Goal: Information Seeking & Learning: Learn about a topic

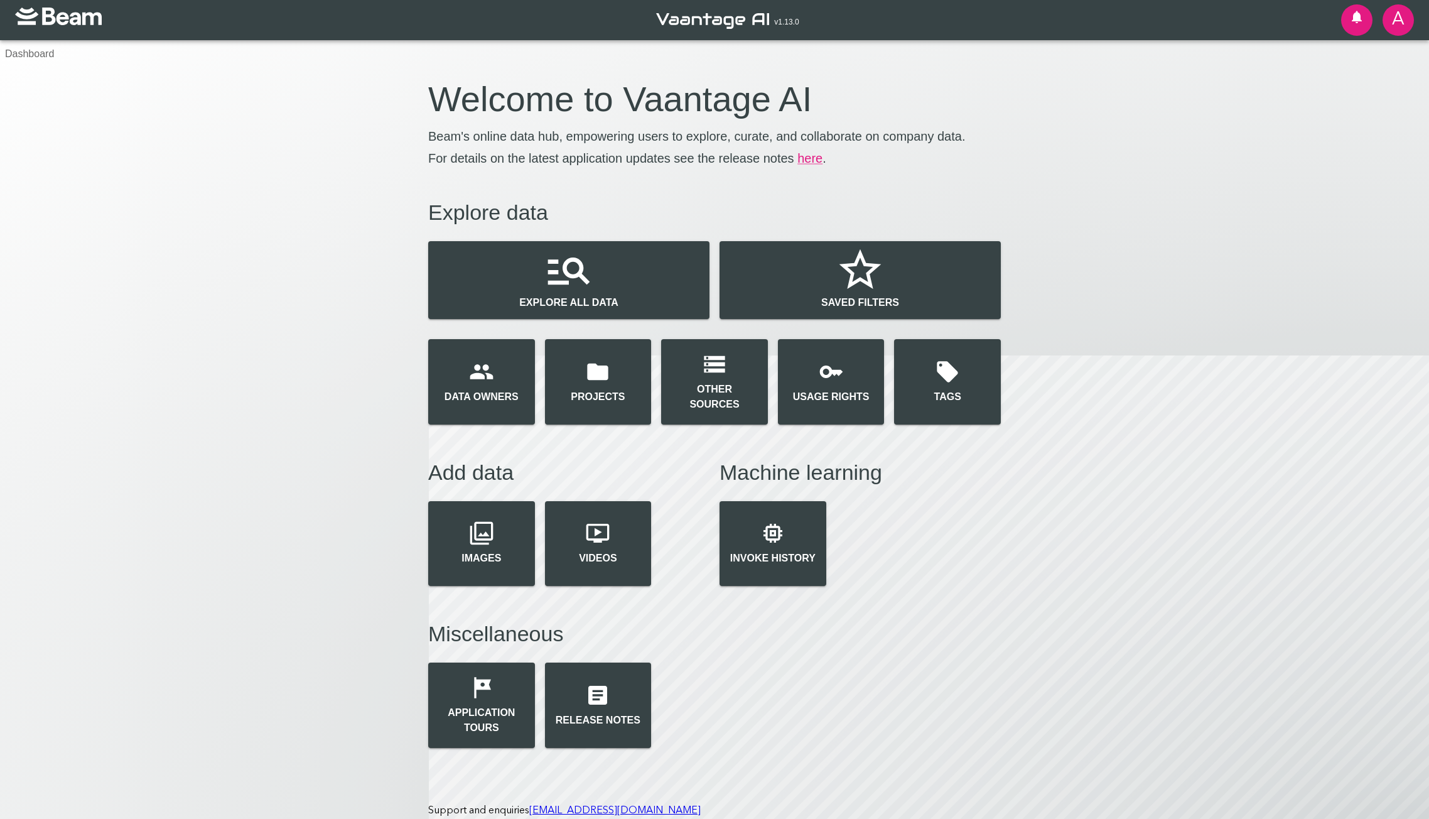
click at [614, 287] on button "Explore all data" at bounding box center [568, 280] width 281 height 78
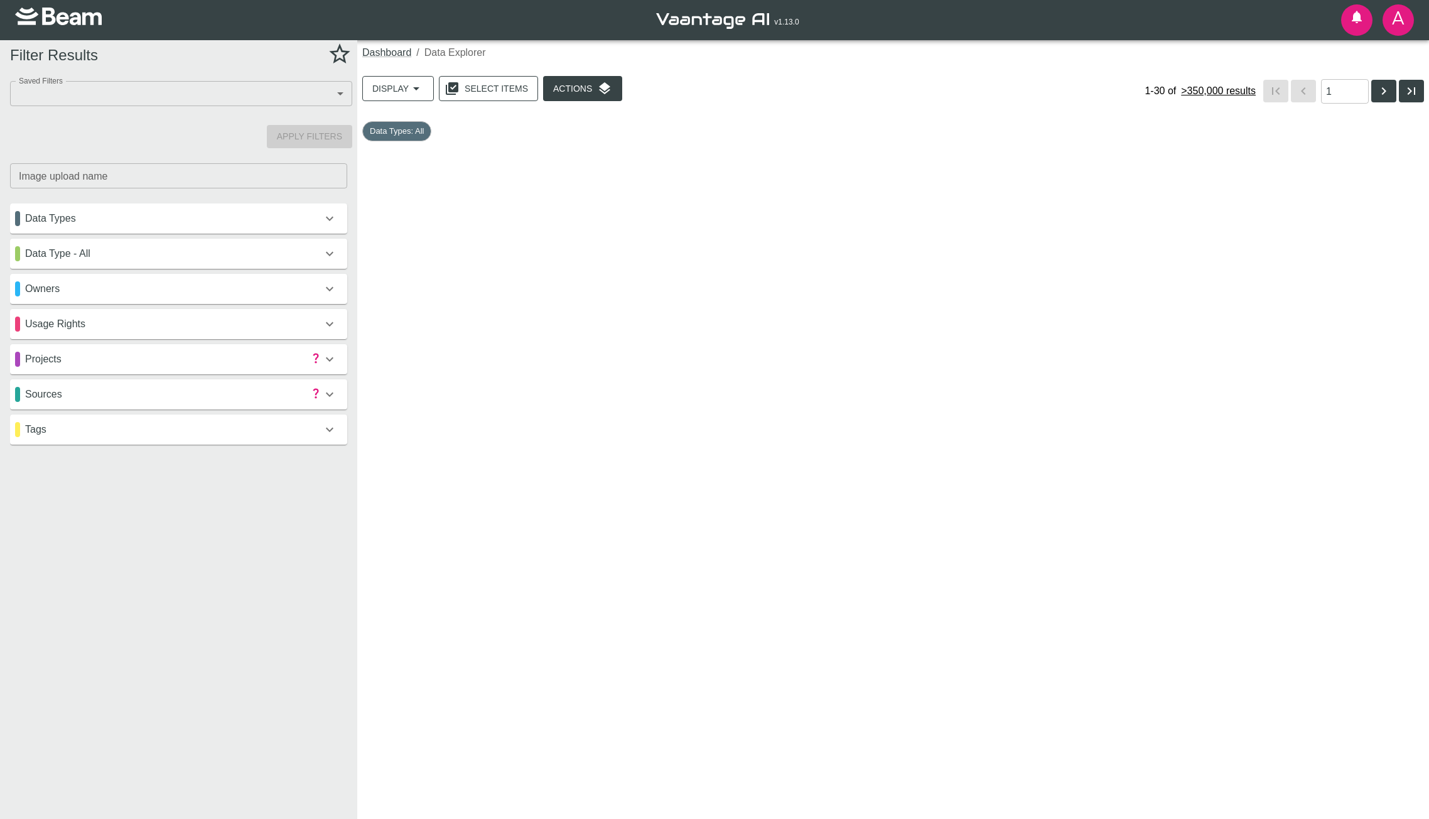
click at [100, 384] on div "sources" at bounding box center [178, 394] width 337 height 30
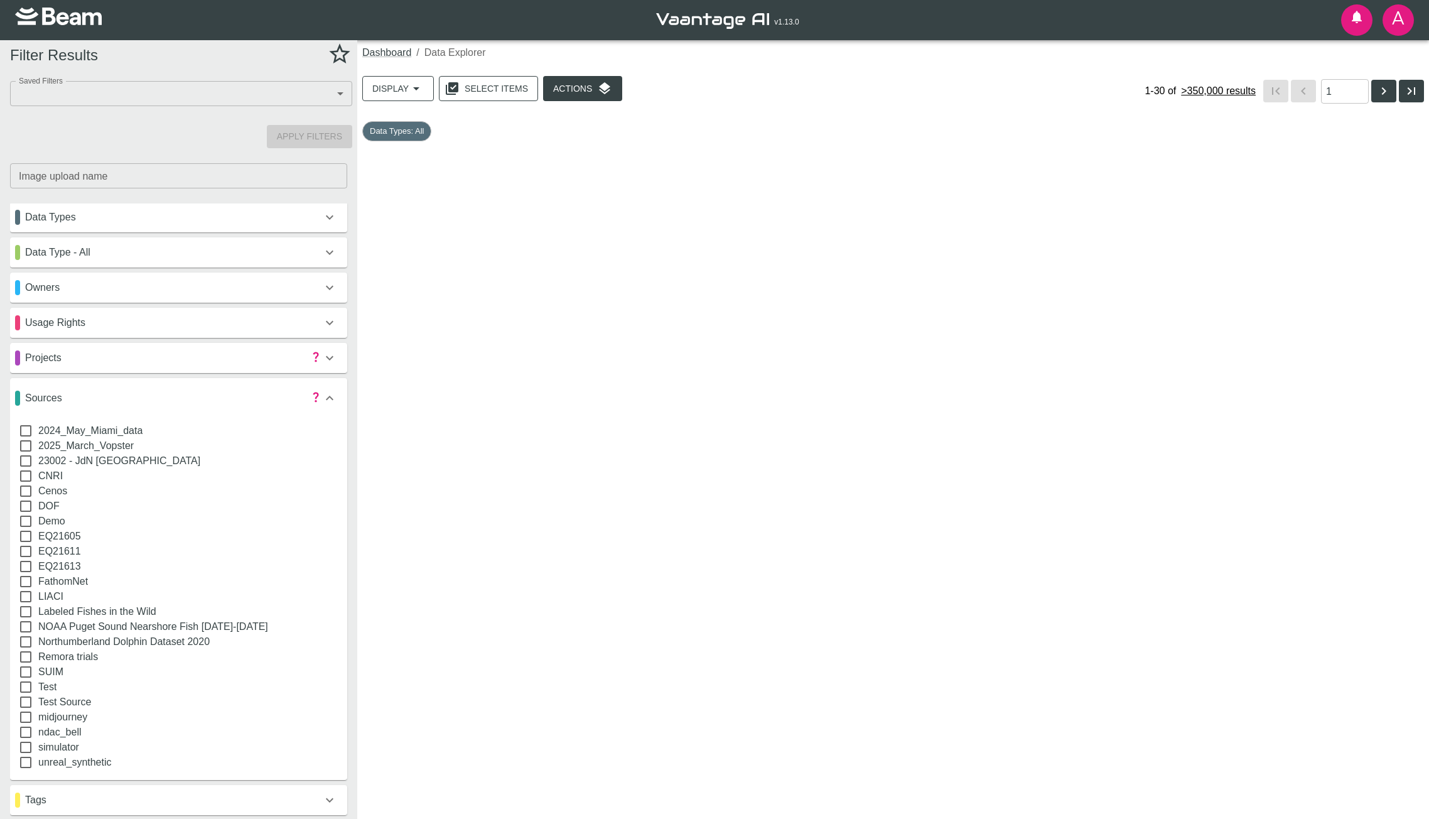
scroll to position [3, 0]
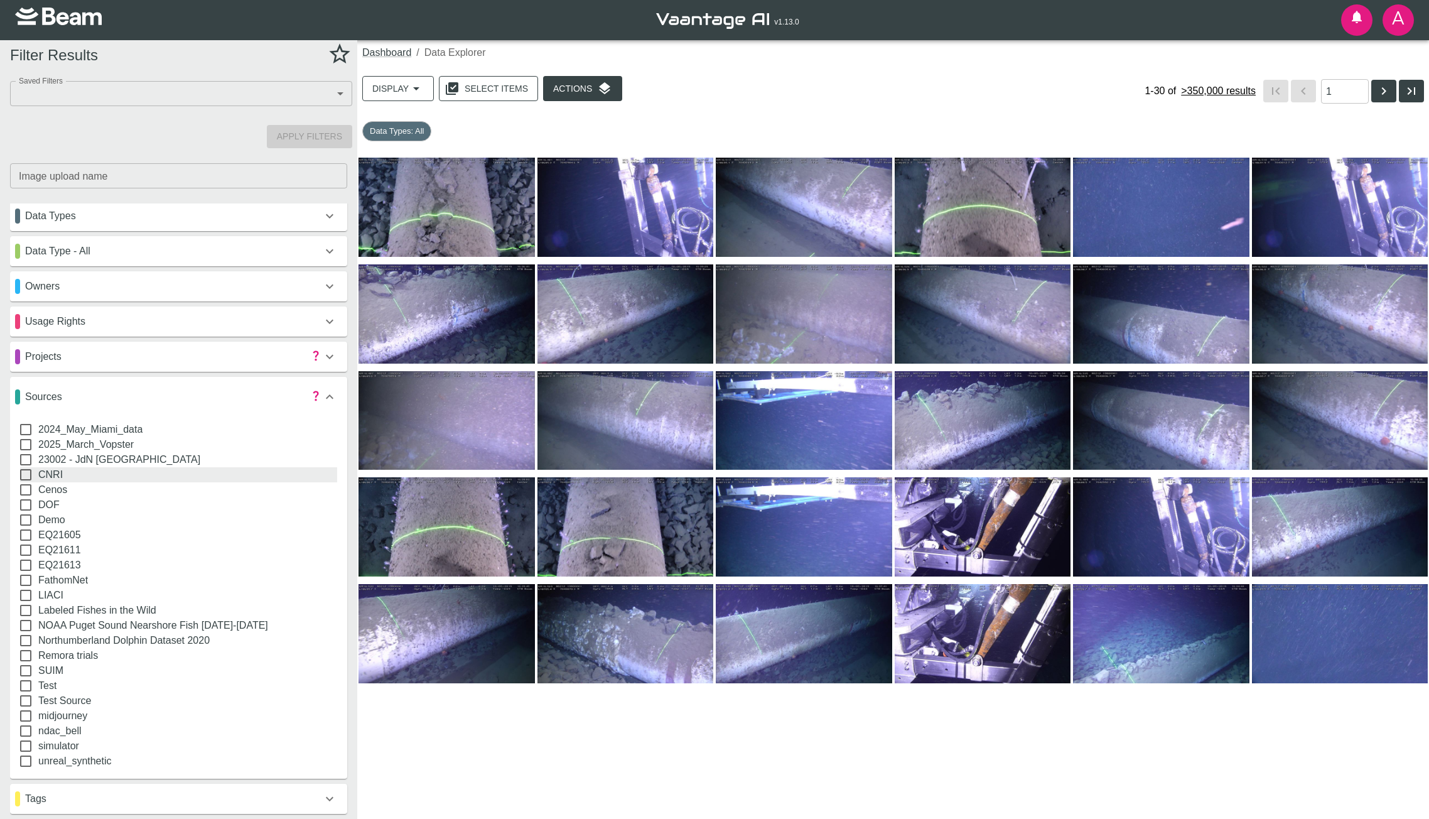
click at [26, 479] on input "CNRI" at bounding box center [25, 474] width 25 height 15
checkbox input "true"
click at [320, 139] on button "Apply Filters" at bounding box center [309, 136] width 85 height 23
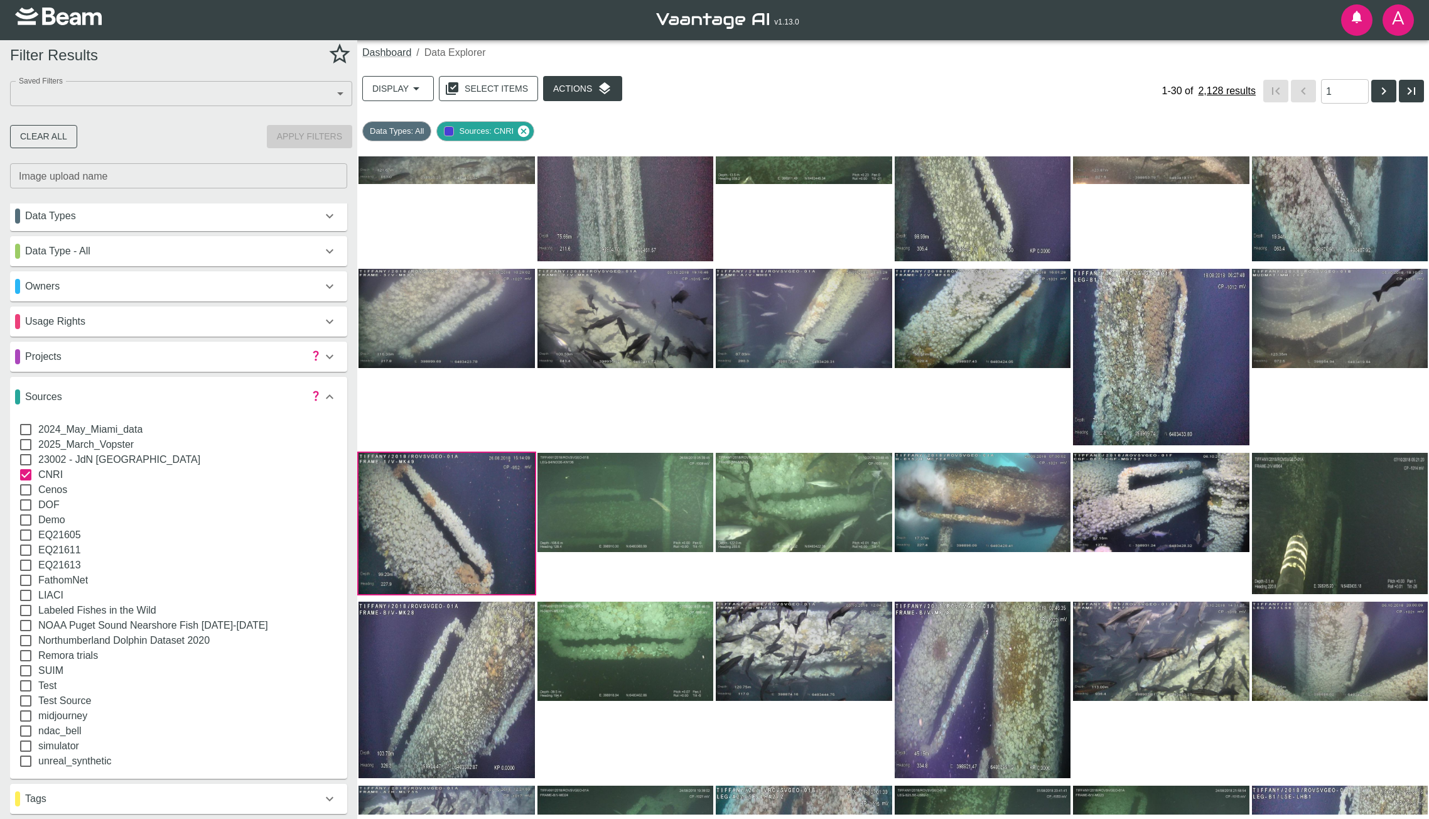
scroll to position [227, 0]
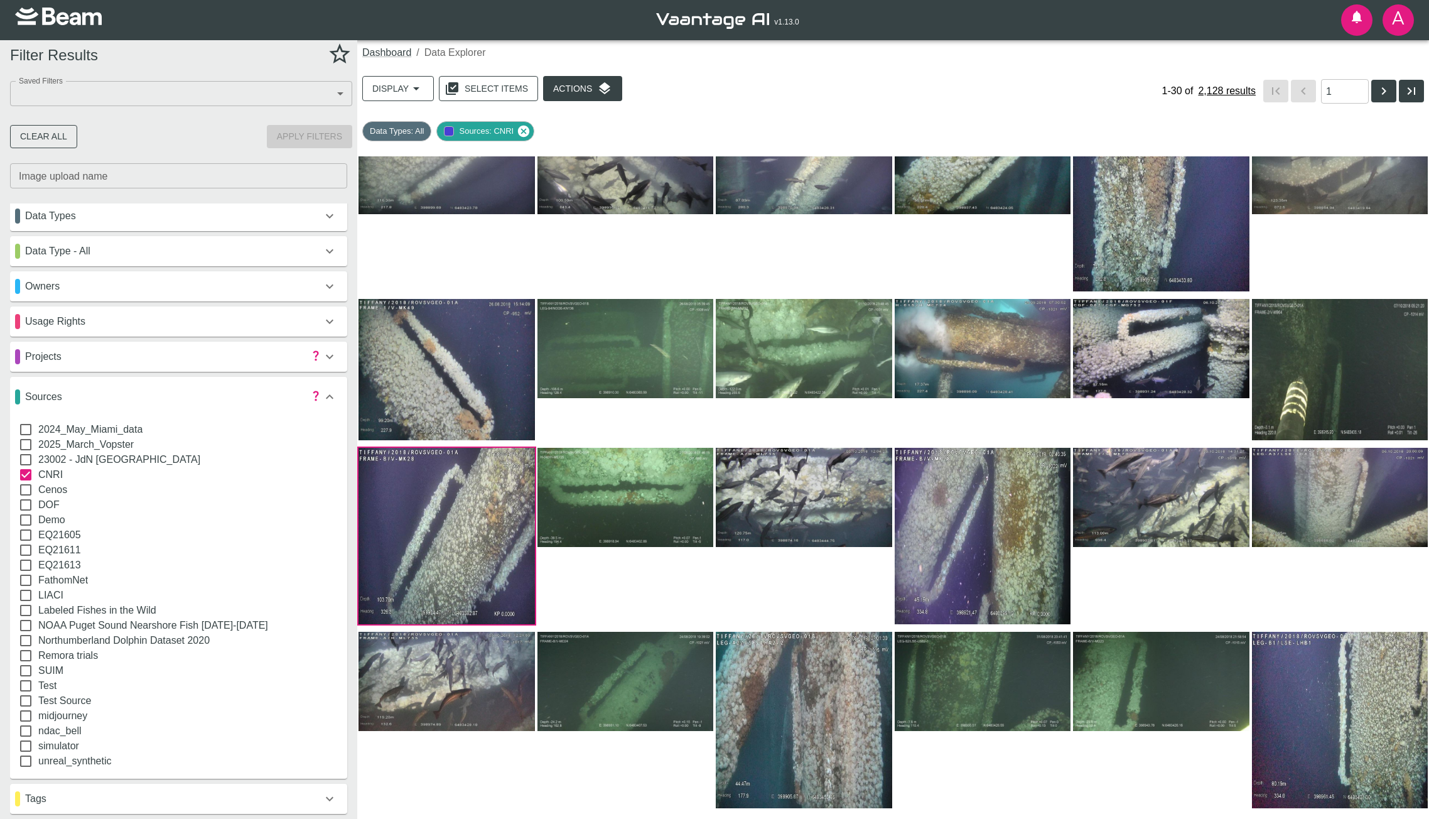
click at [451, 524] on img at bounding box center [447, 536] width 176 height 176
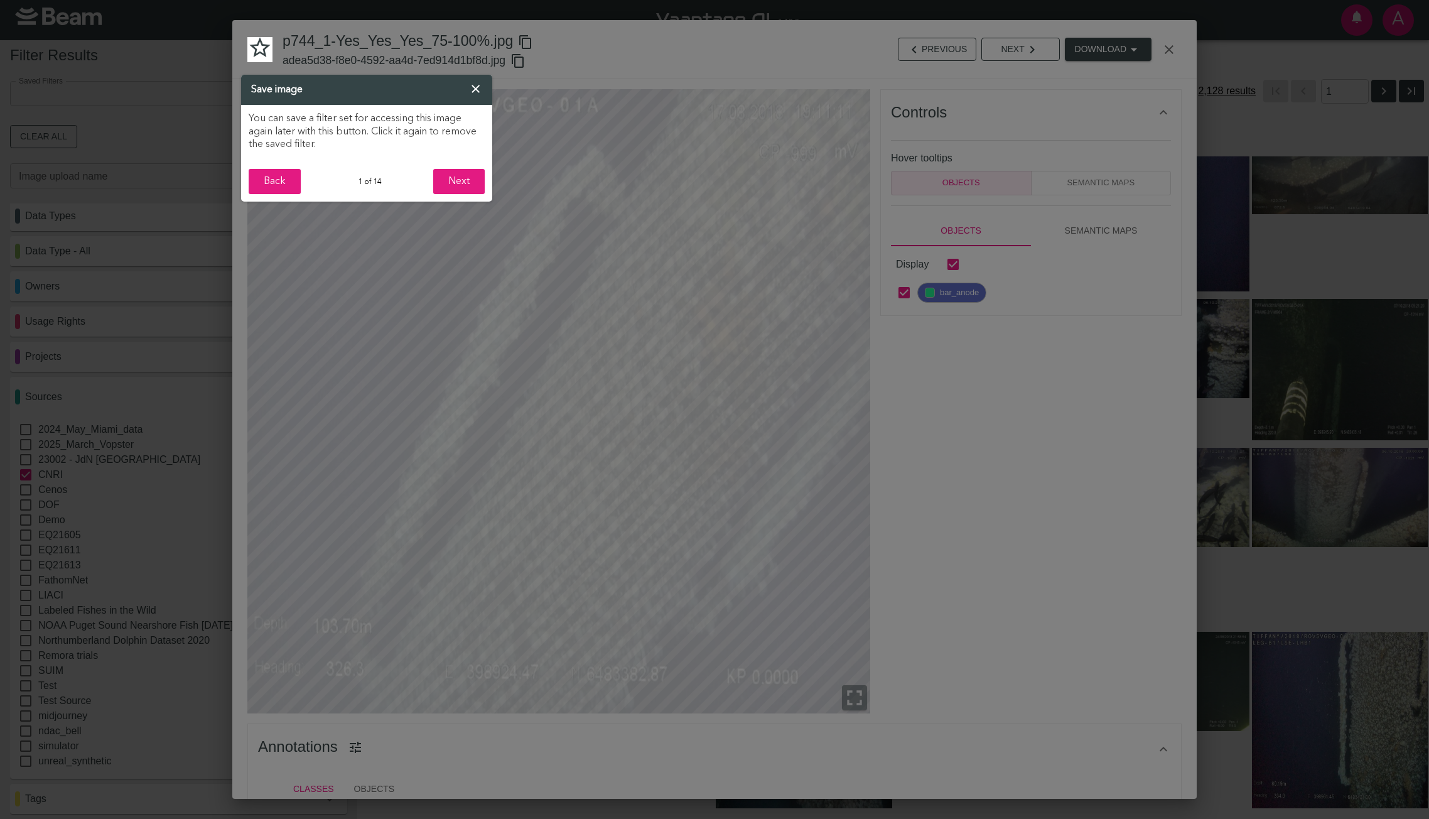
click at [484, 90] on header "Save image ×" at bounding box center [366, 90] width 251 height 30
click at [479, 87] on span "×" at bounding box center [475, 90] width 13 height 20
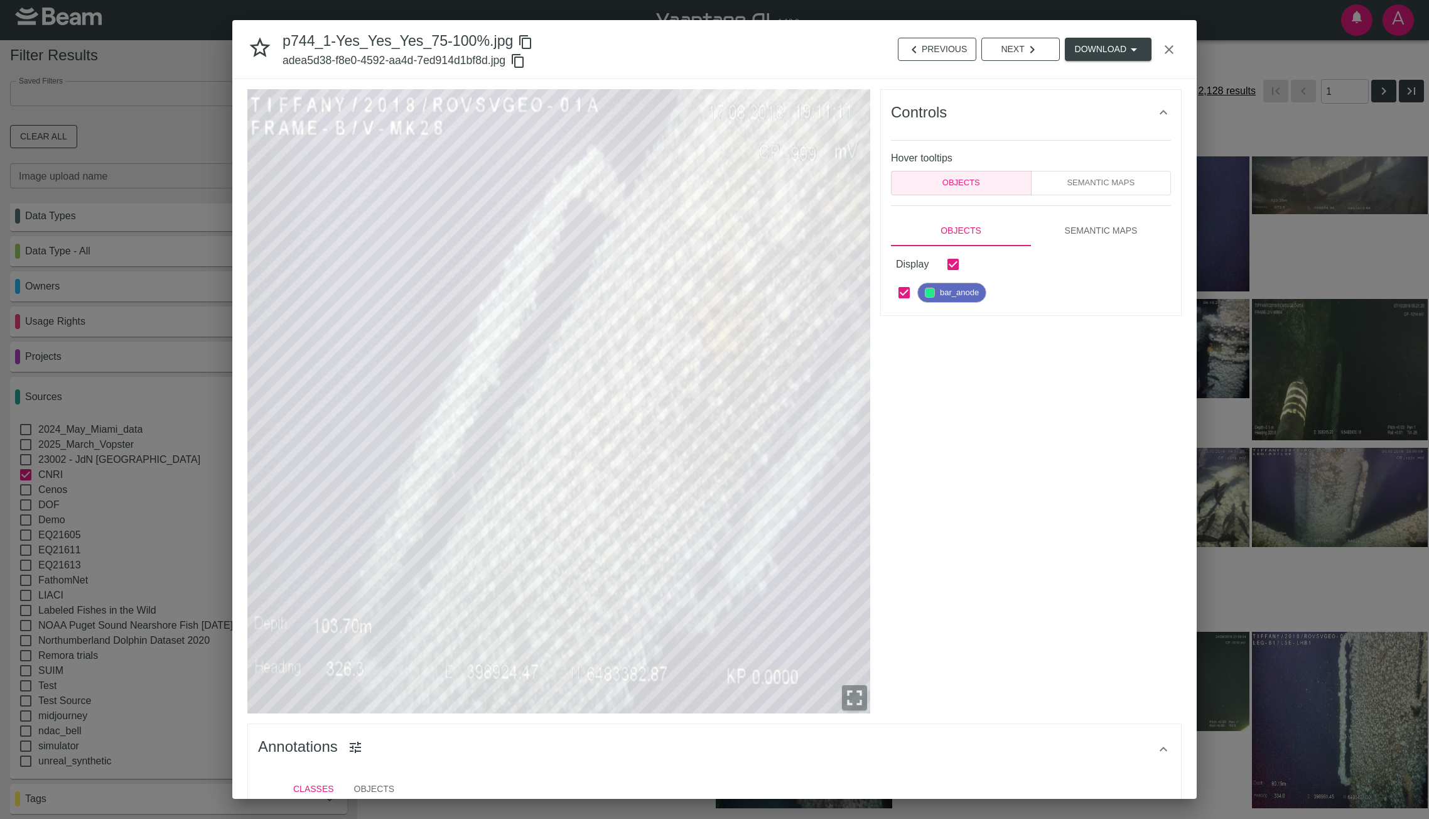
click at [954, 261] on input "checkbox" at bounding box center [953, 264] width 26 height 26
checkbox input "false"
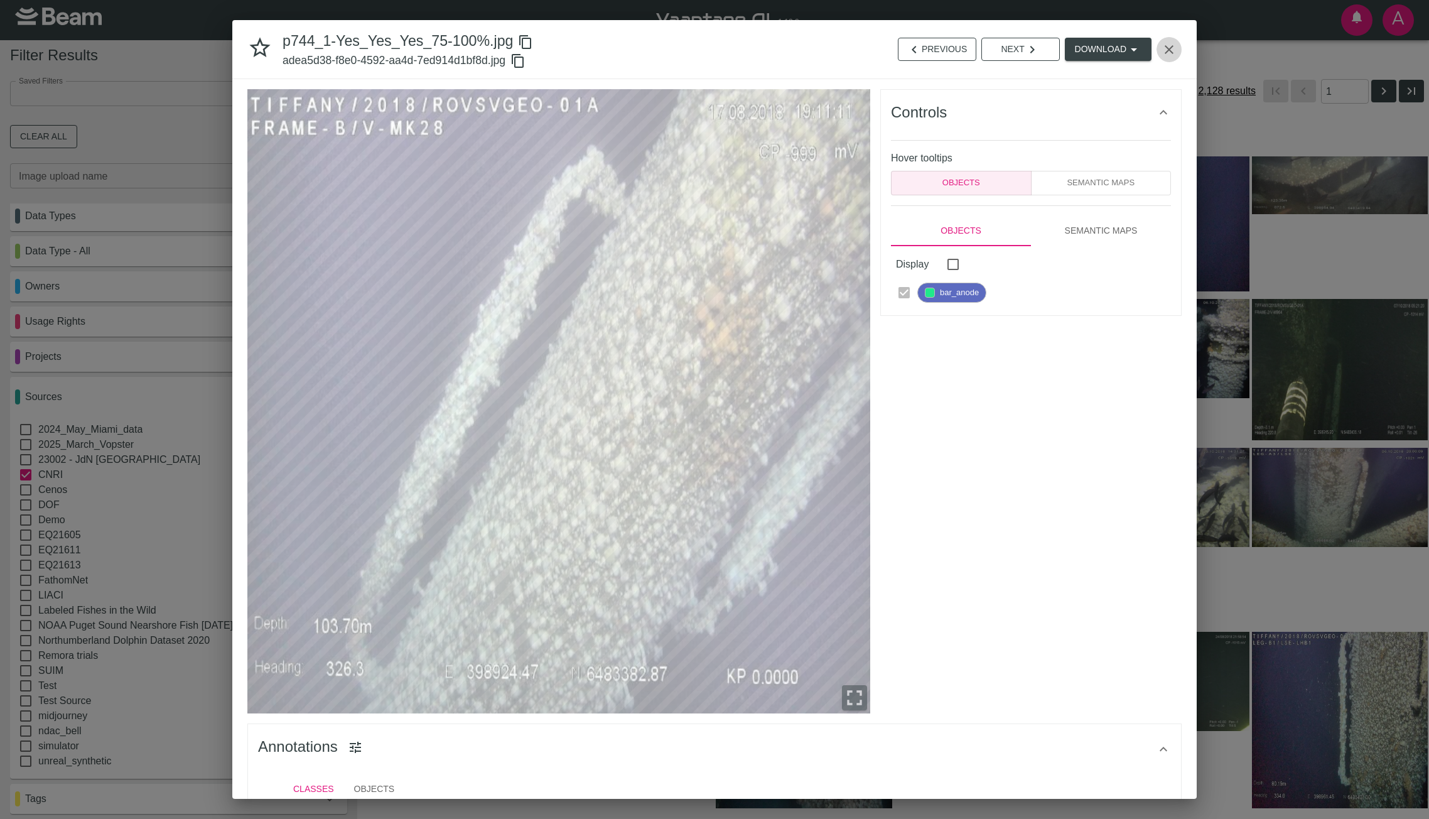
click at [1173, 50] on icon "button" at bounding box center [1169, 49] width 15 height 15
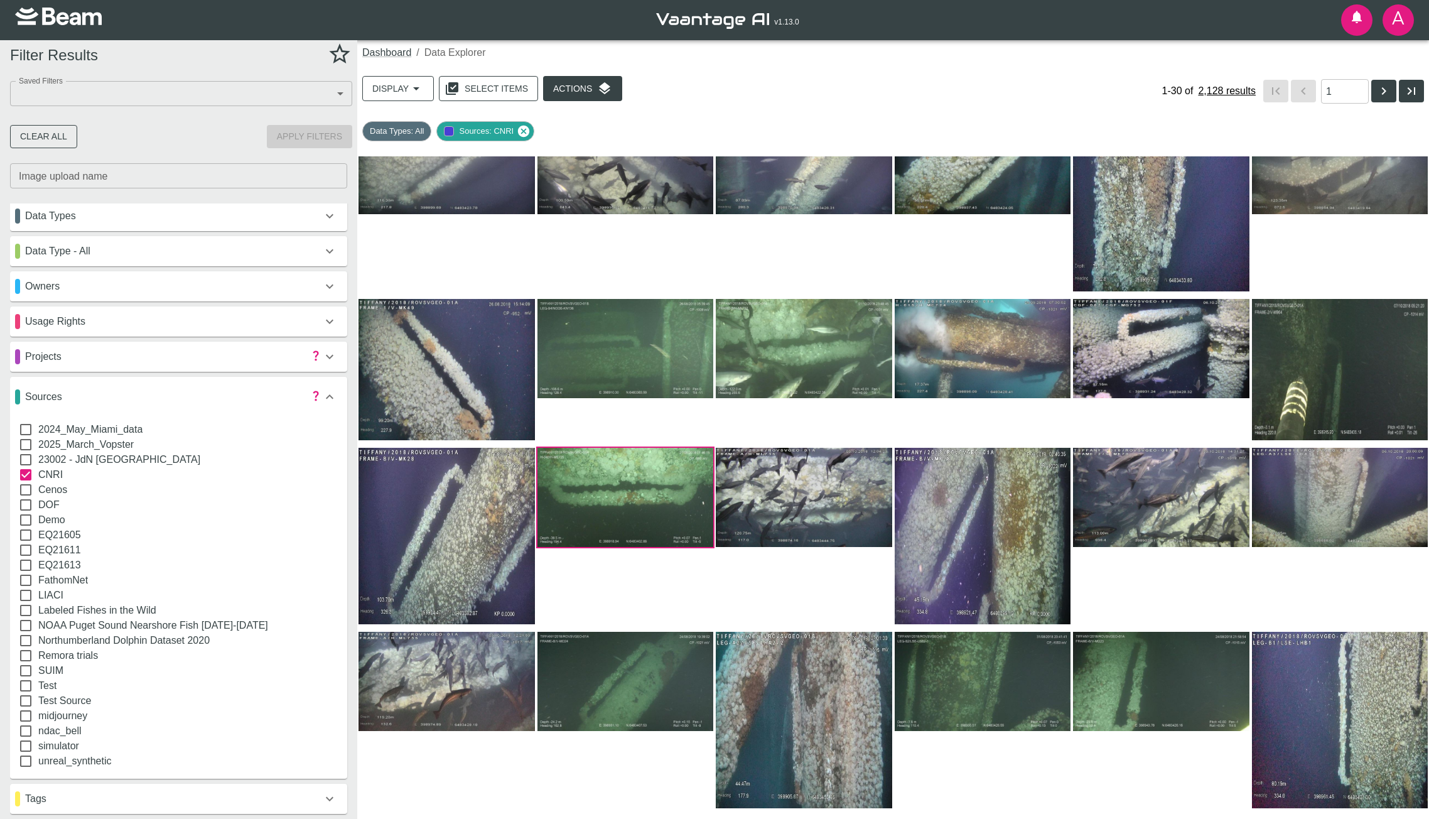
click at [609, 474] on img at bounding box center [626, 497] width 176 height 99
